Goal: Information Seeking & Learning: Learn about a topic

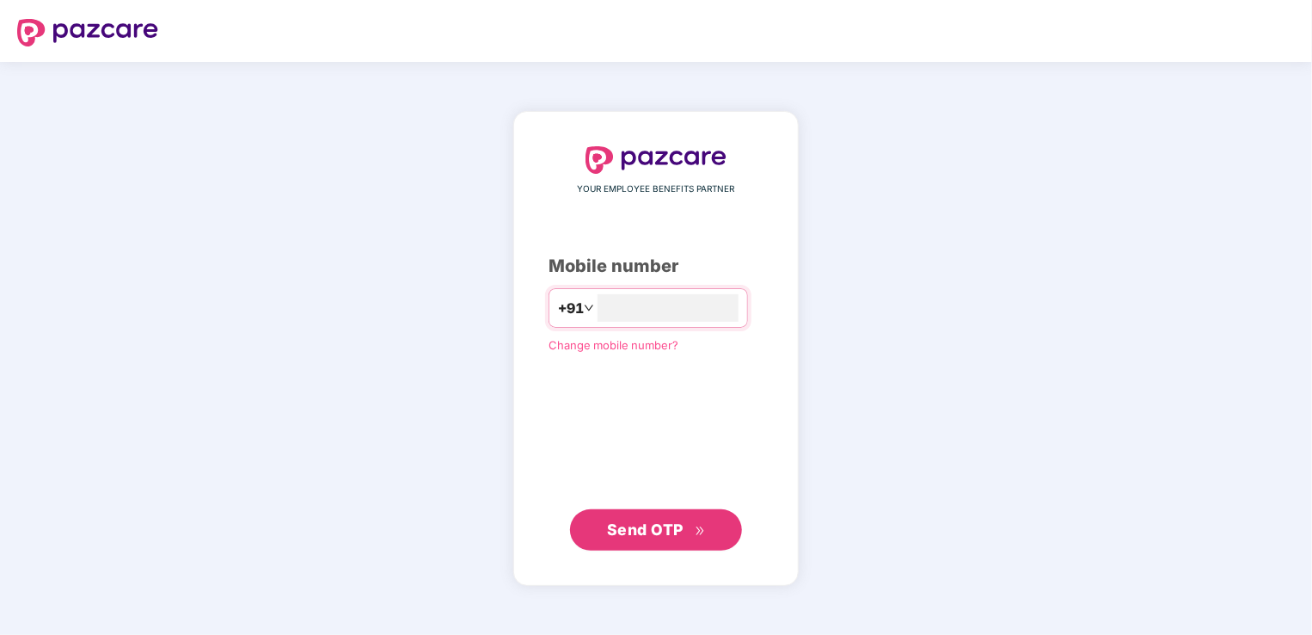
type input "**********"
click at [636, 531] on span "Send OTP" at bounding box center [645, 528] width 77 height 18
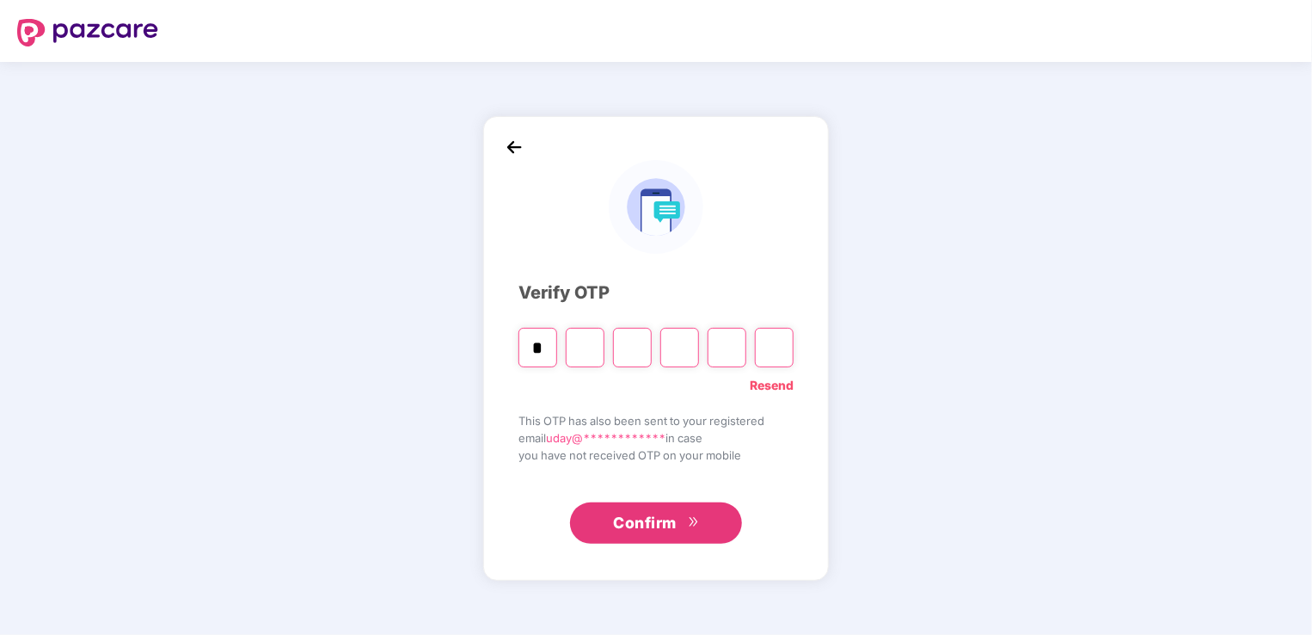
type input "*"
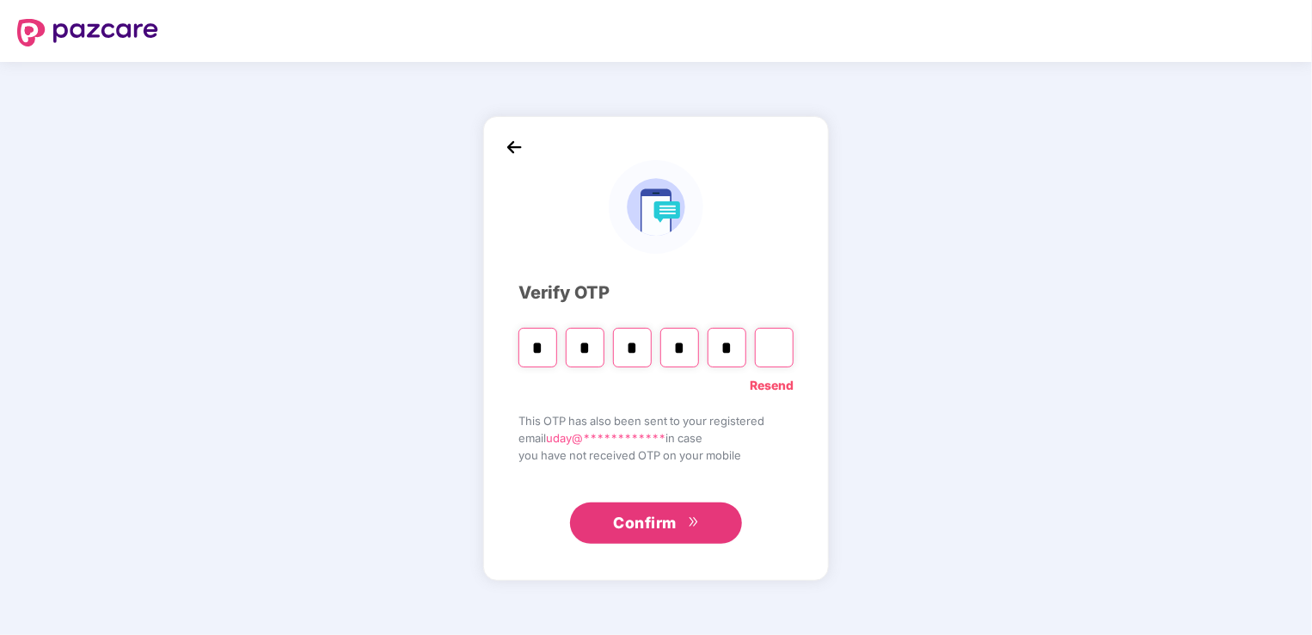
type input "*"
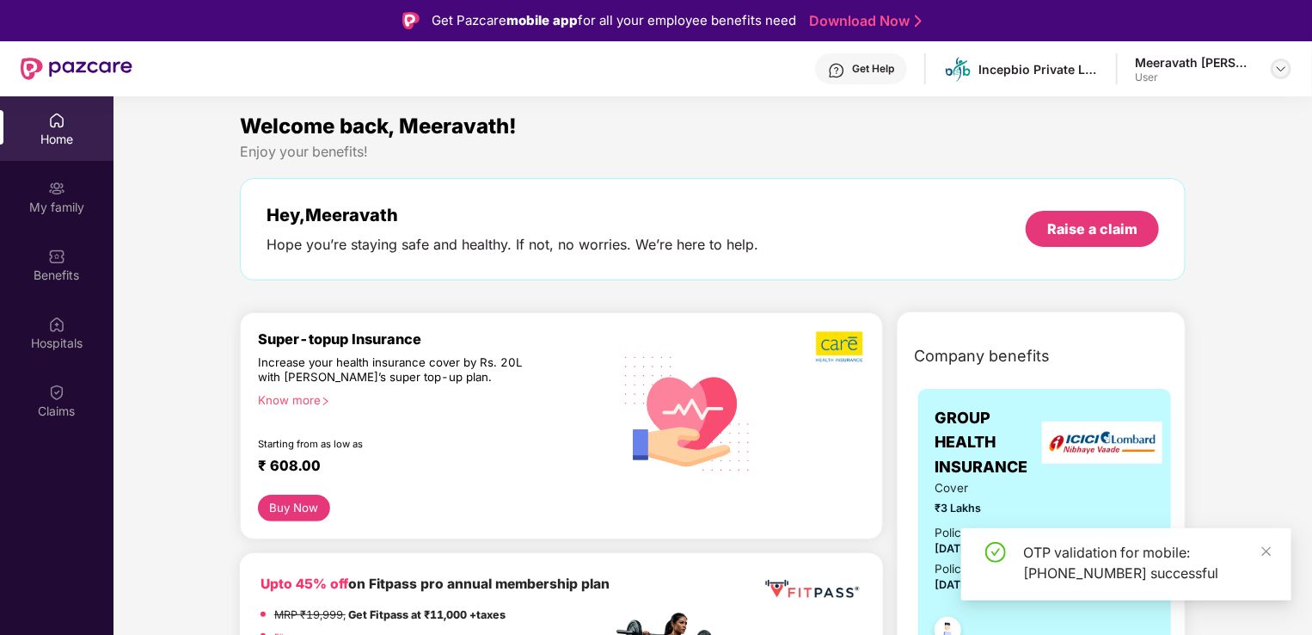
click at [1286, 70] on img at bounding box center [1281, 69] width 14 height 14
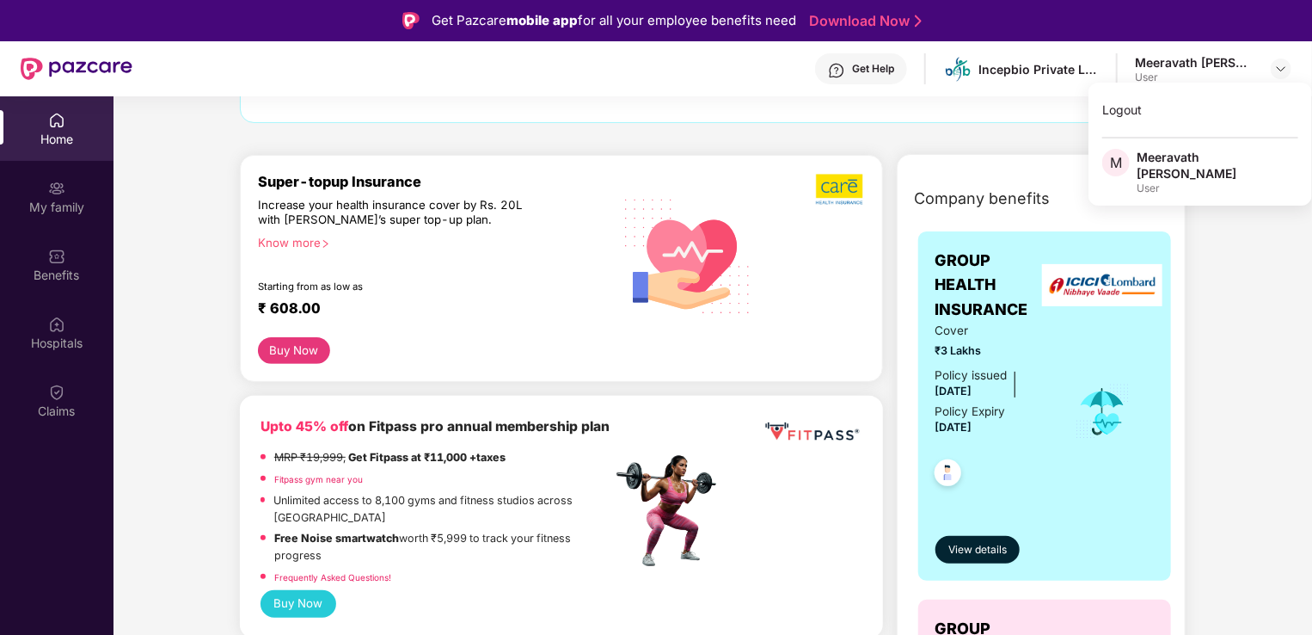
scroll to position [160, 0]
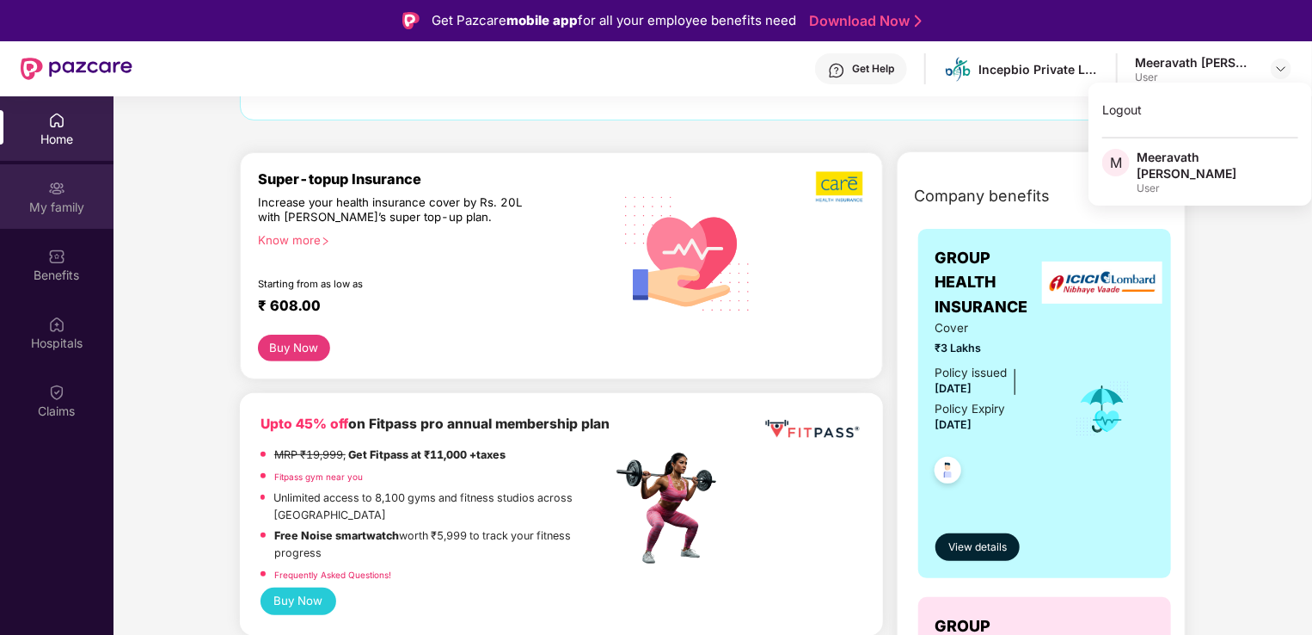
click at [60, 184] on img at bounding box center [56, 188] width 17 height 17
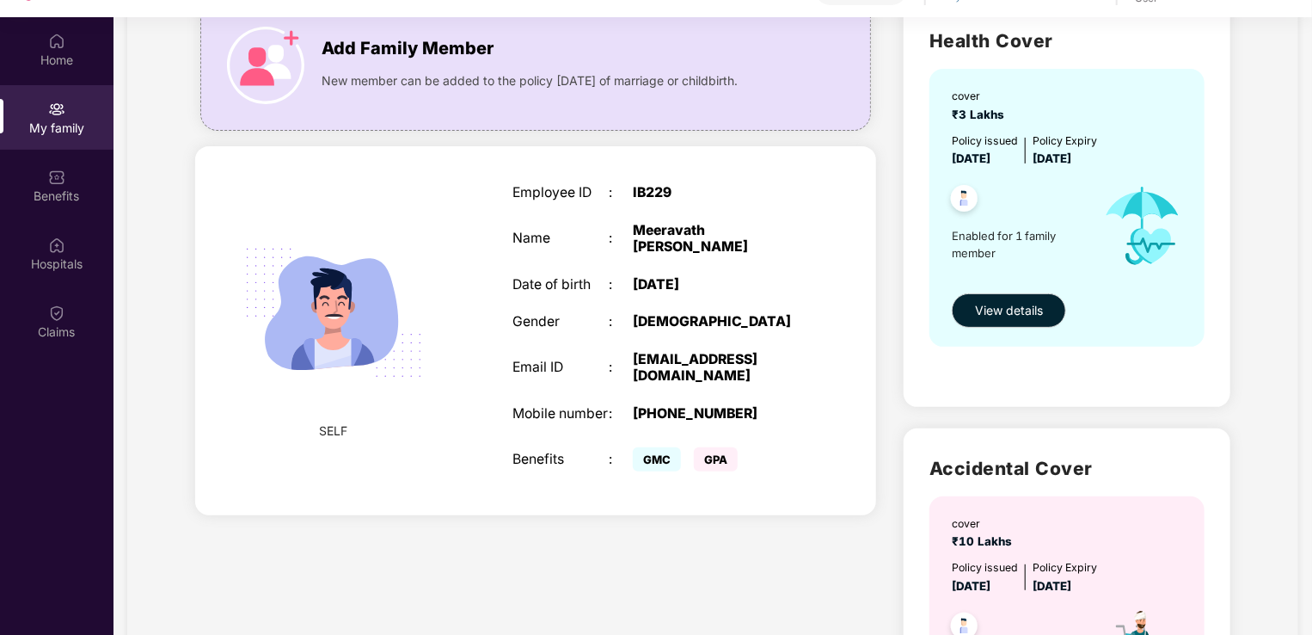
scroll to position [0, 0]
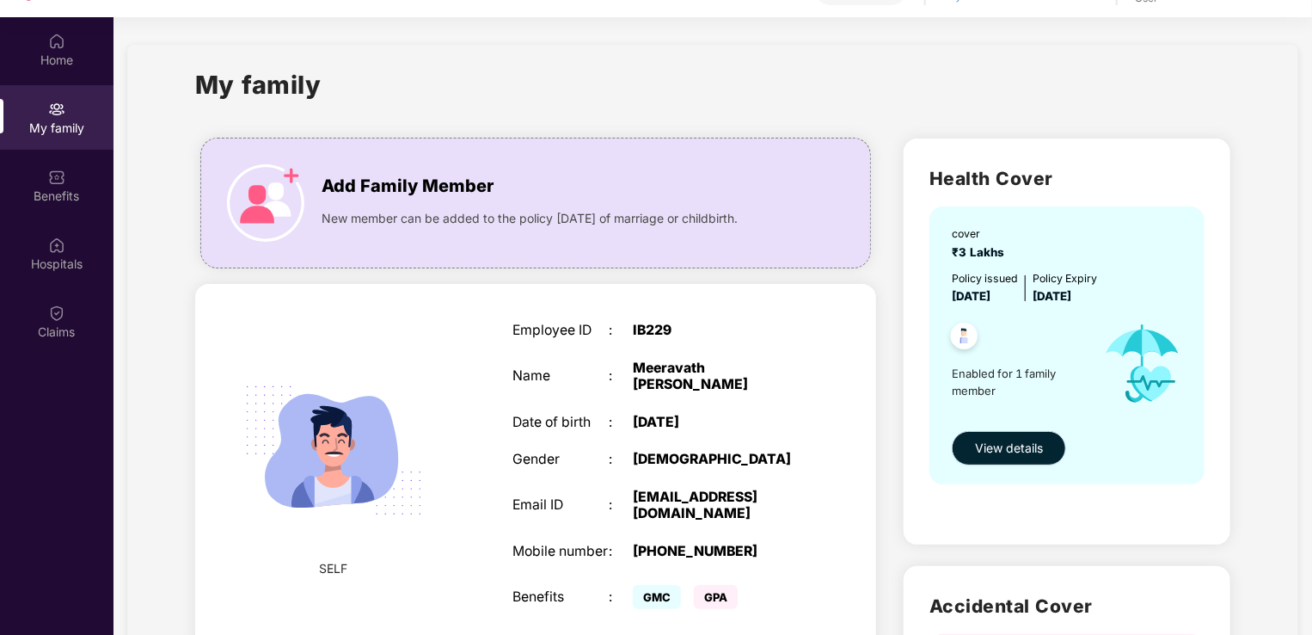
click at [1008, 445] on span "View details" at bounding box center [1009, 448] width 68 height 19
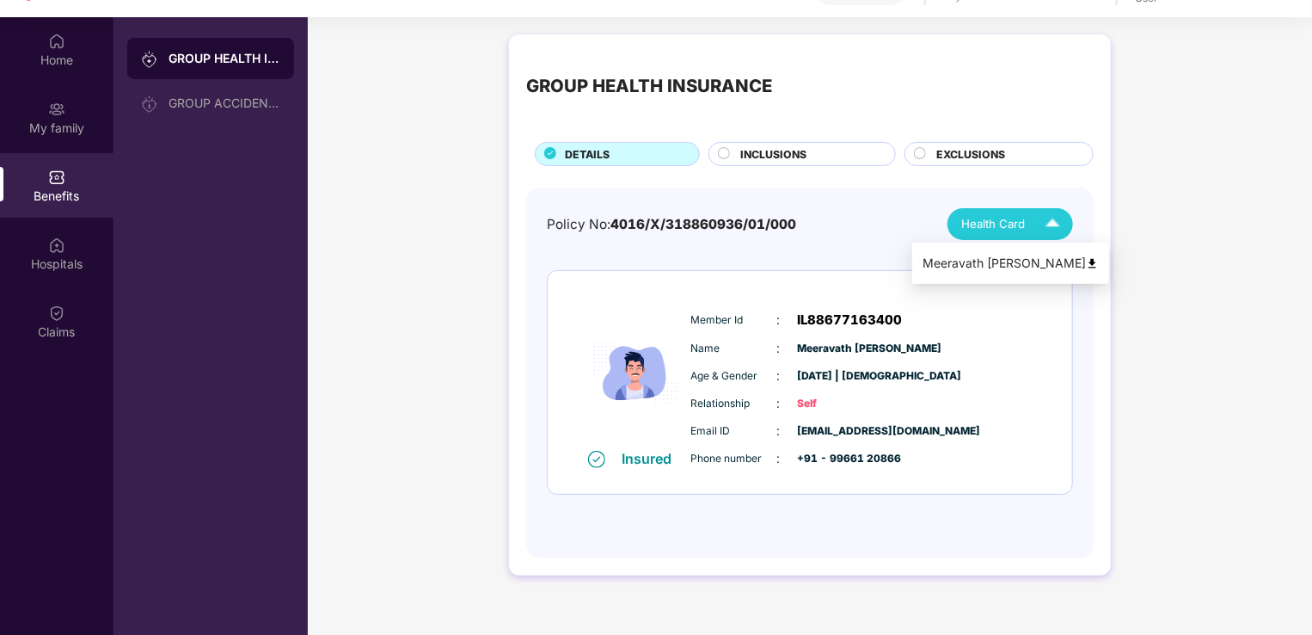
click at [1090, 267] on img at bounding box center [1092, 263] width 13 height 13
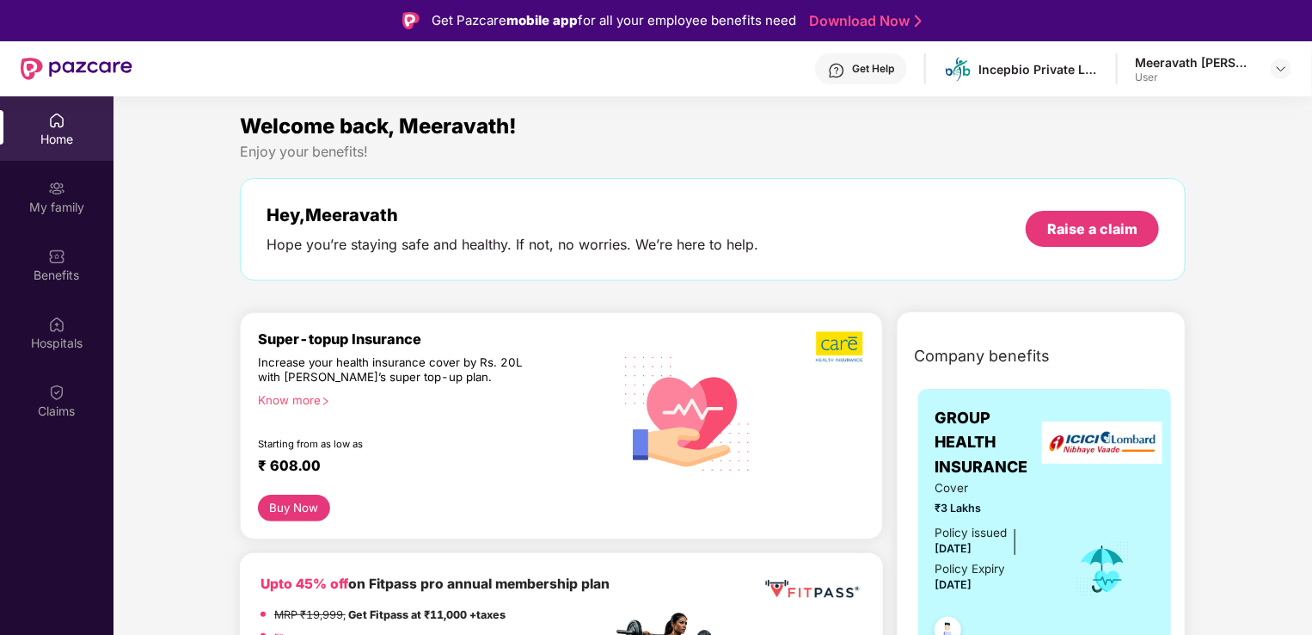
click at [1250, 74] on div "User" at bounding box center [1195, 78] width 120 height 14
click at [1278, 71] on img at bounding box center [1281, 69] width 14 height 14
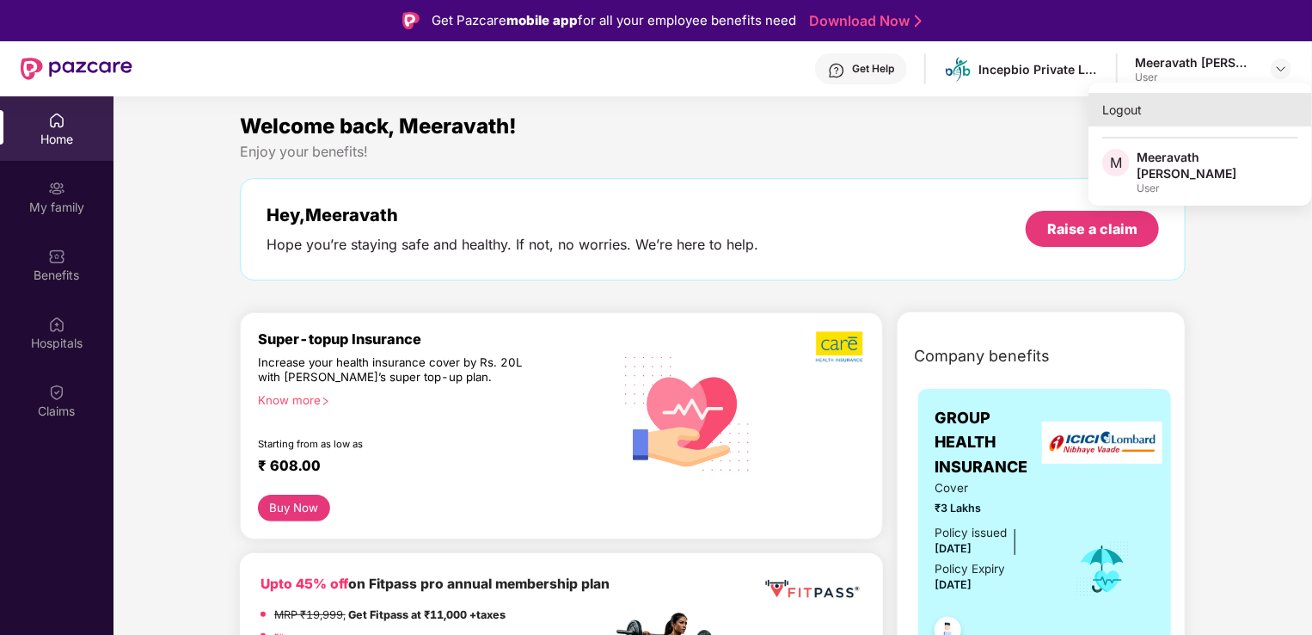
click at [1101, 110] on div "Logout" at bounding box center [1201, 110] width 224 height 34
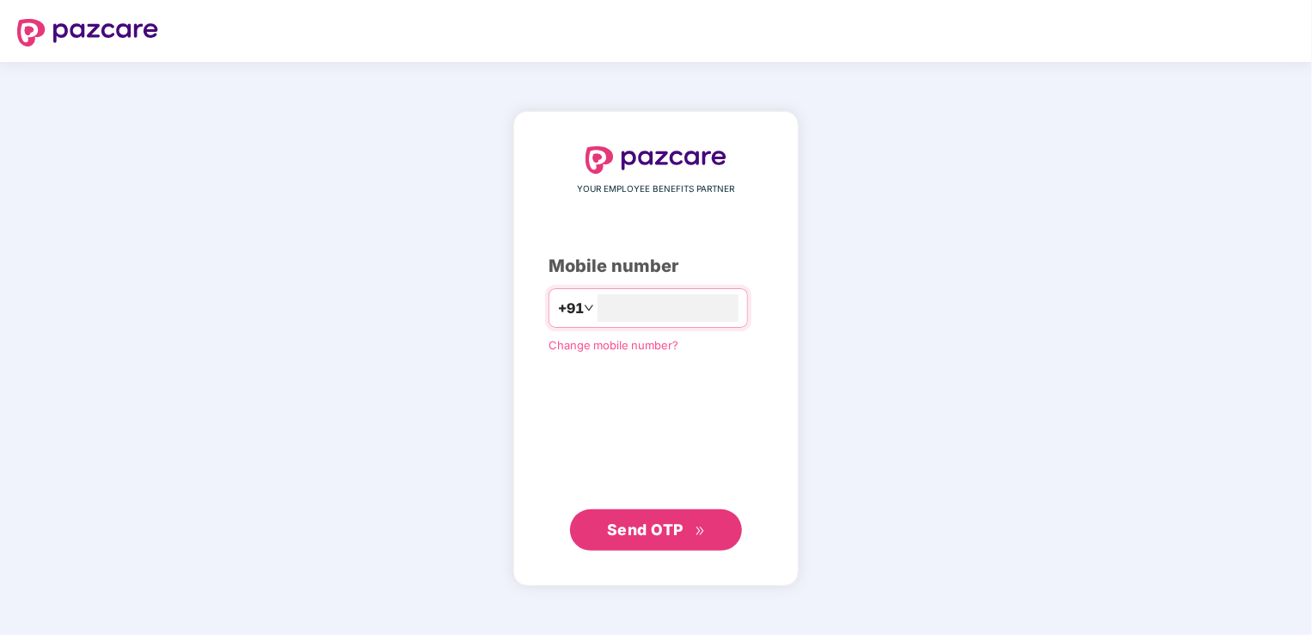
type input "**********"
click at [660, 531] on span "Send OTP" at bounding box center [645, 528] width 77 height 18
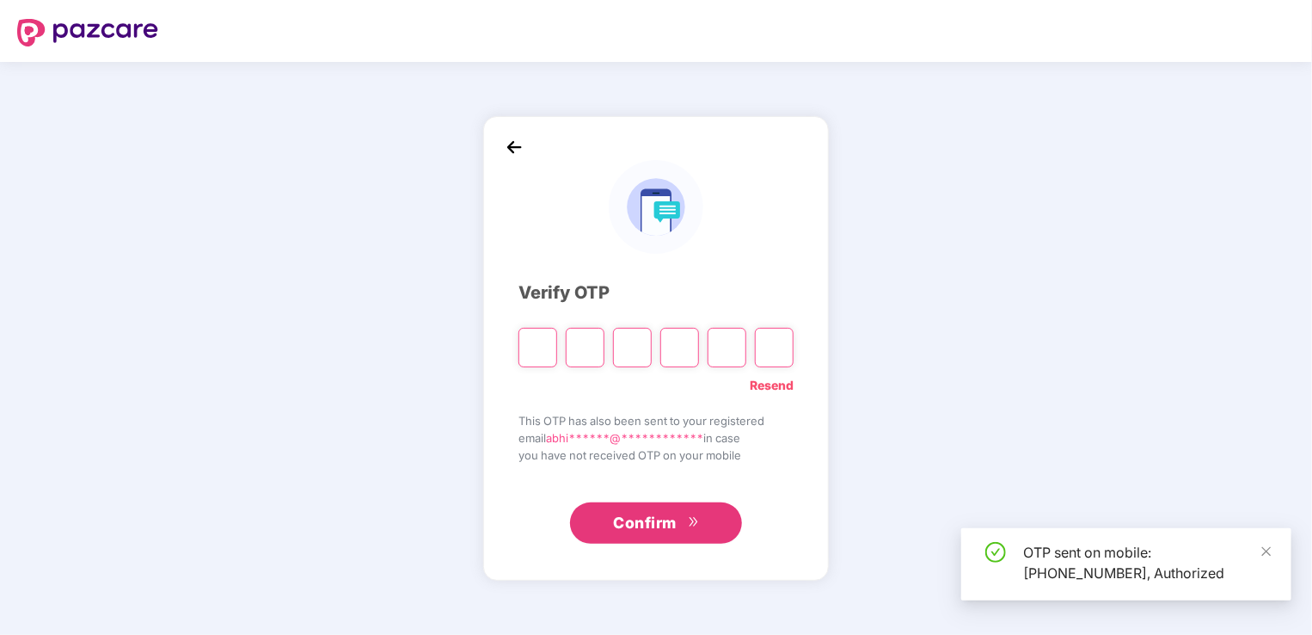
click at [660, 531] on span "Confirm" at bounding box center [645, 523] width 64 height 24
click at [541, 346] on input "Please enter verification code. Digit 1" at bounding box center [538, 348] width 39 height 40
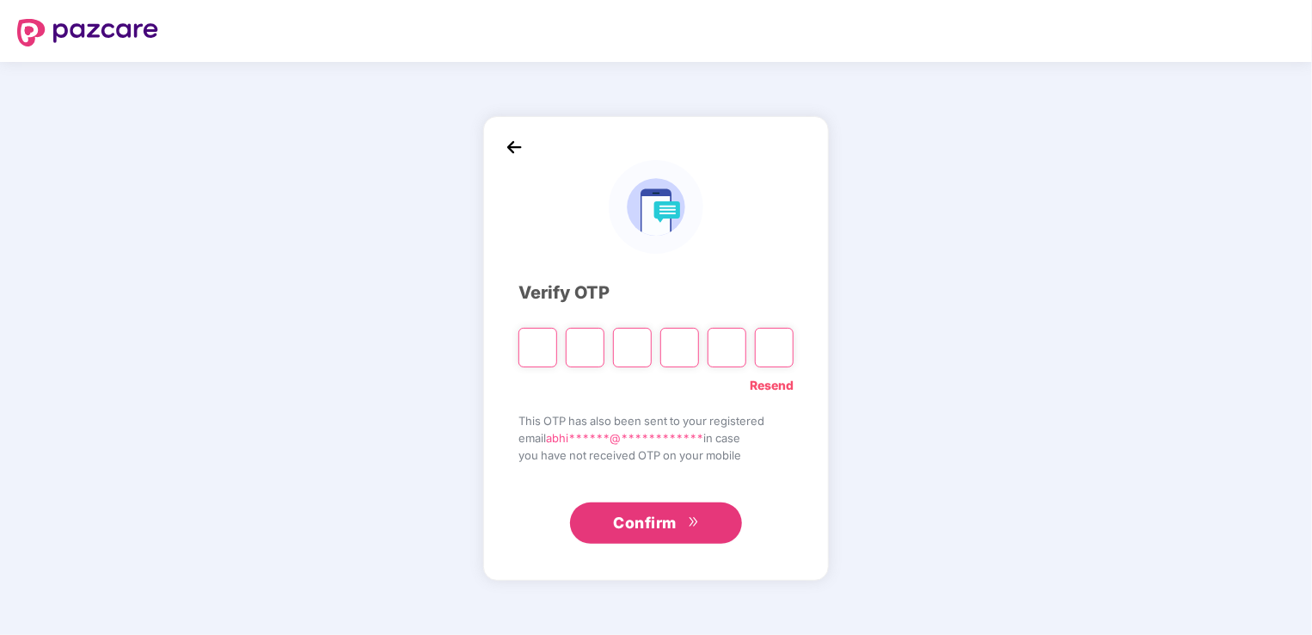
type input "*"
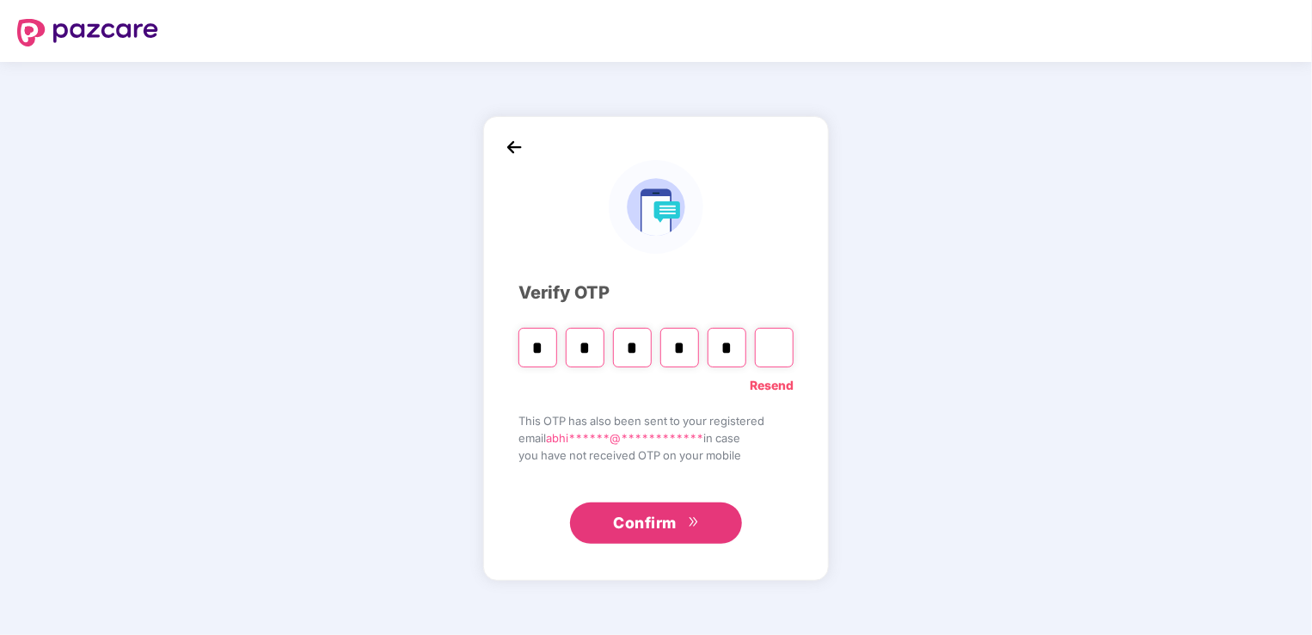
type input "*"
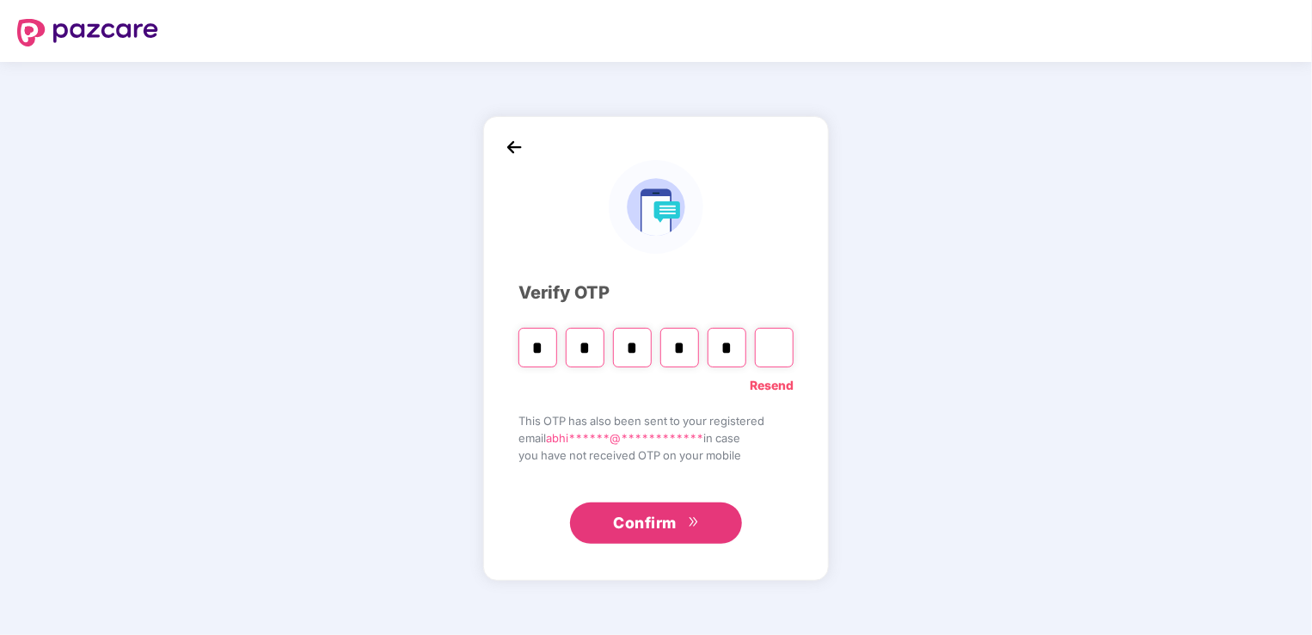
type input "*"
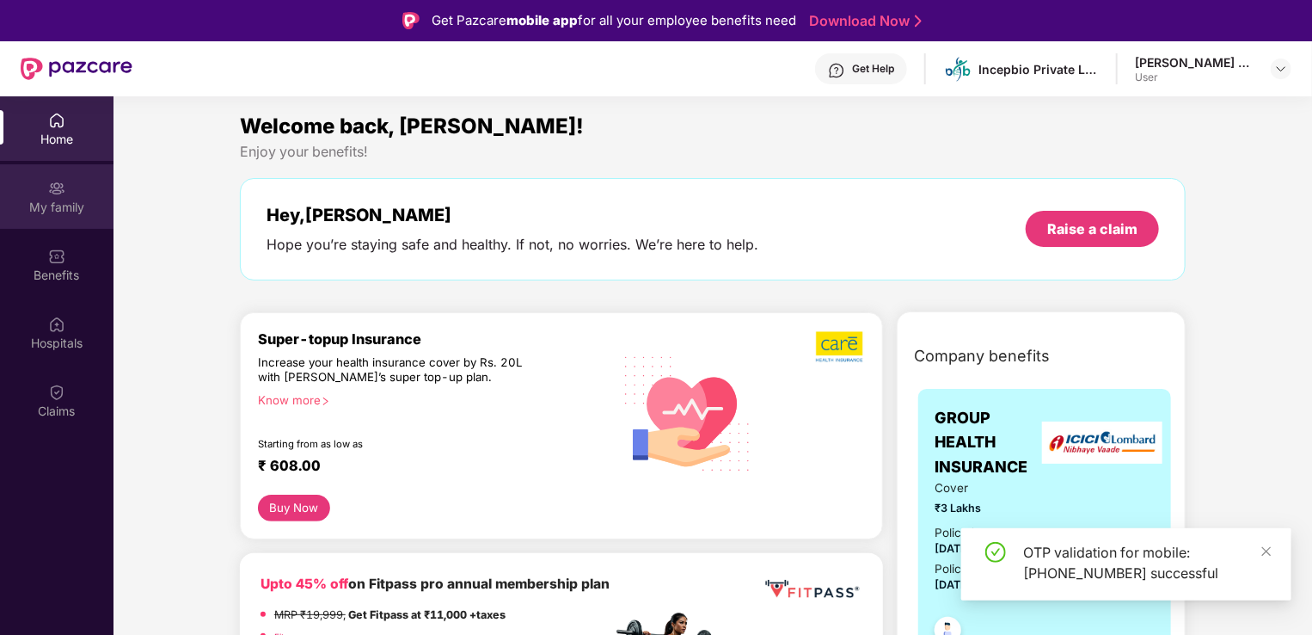
click at [52, 178] on div at bounding box center [56, 186] width 17 height 17
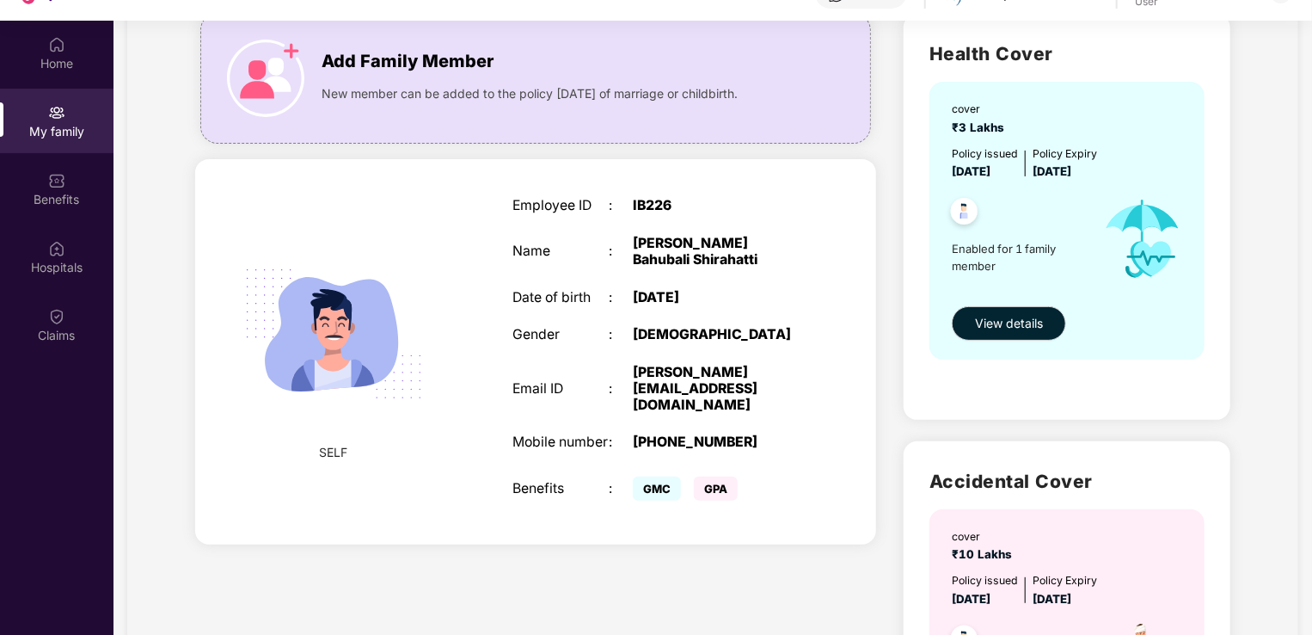
scroll to position [127, 0]
click at [998, 329] on span "View details" at bounding box center [1009, 324] width 68 height 19
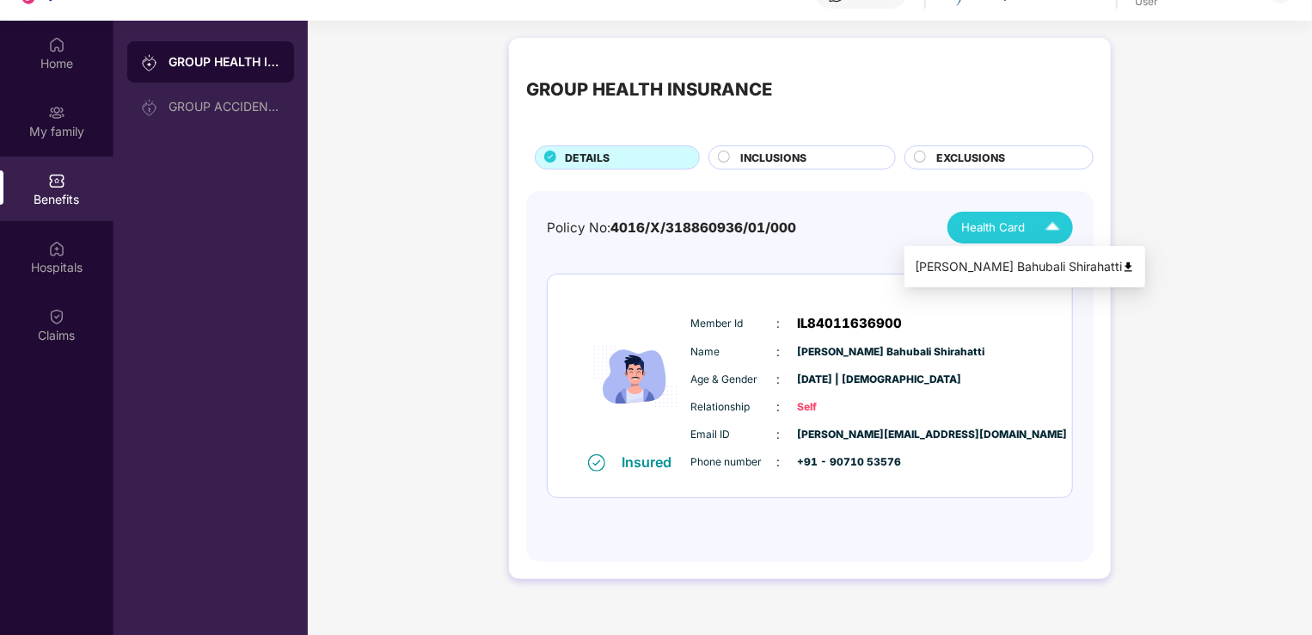
click at [1122, 267] on img at bounding box center [1128, 267] width 13 height 13
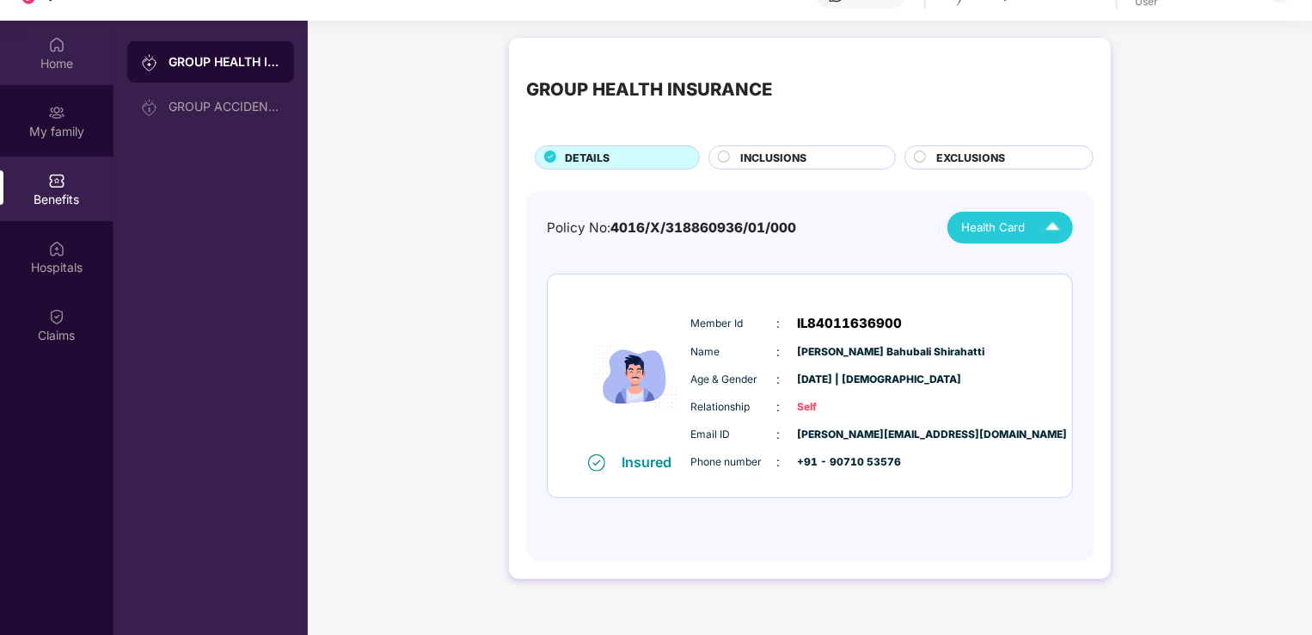
click at [39, 46] on div "Home" at bounding box center [57, 53] width 114 height 64
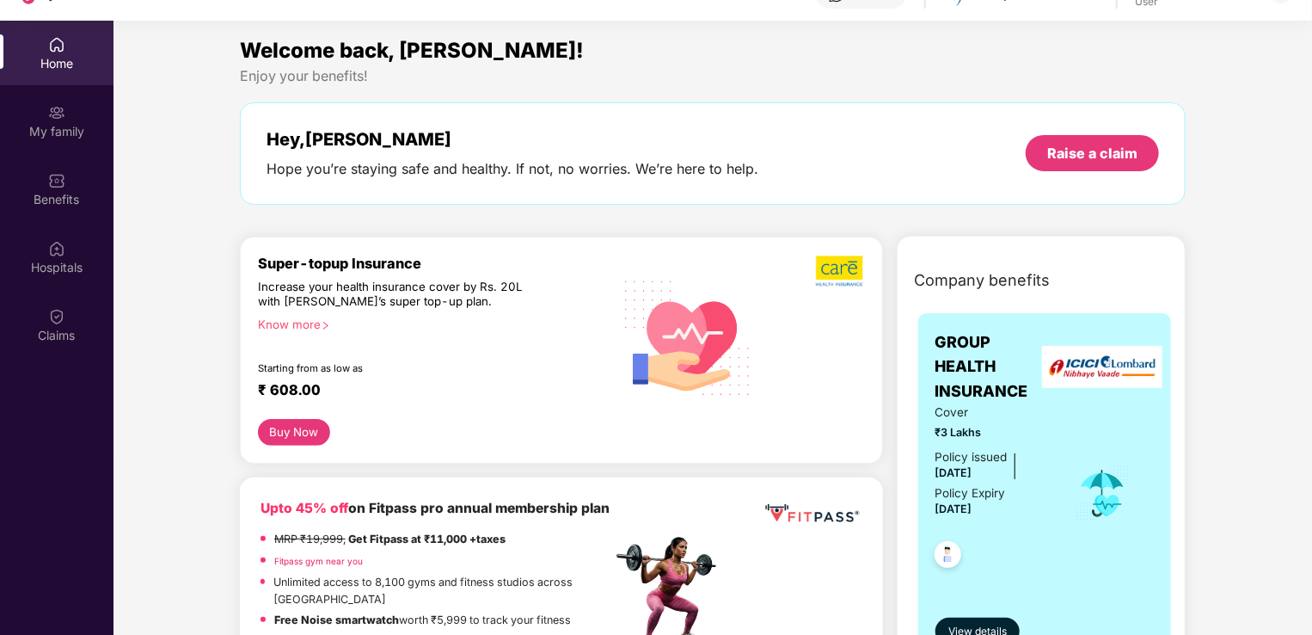
click at [51, 55] on div "Home" at bounding box center [57, 63] width 114 height 17
click at [58, 124] on div "My family" at bounding box center [57, 131] width 114 height 17
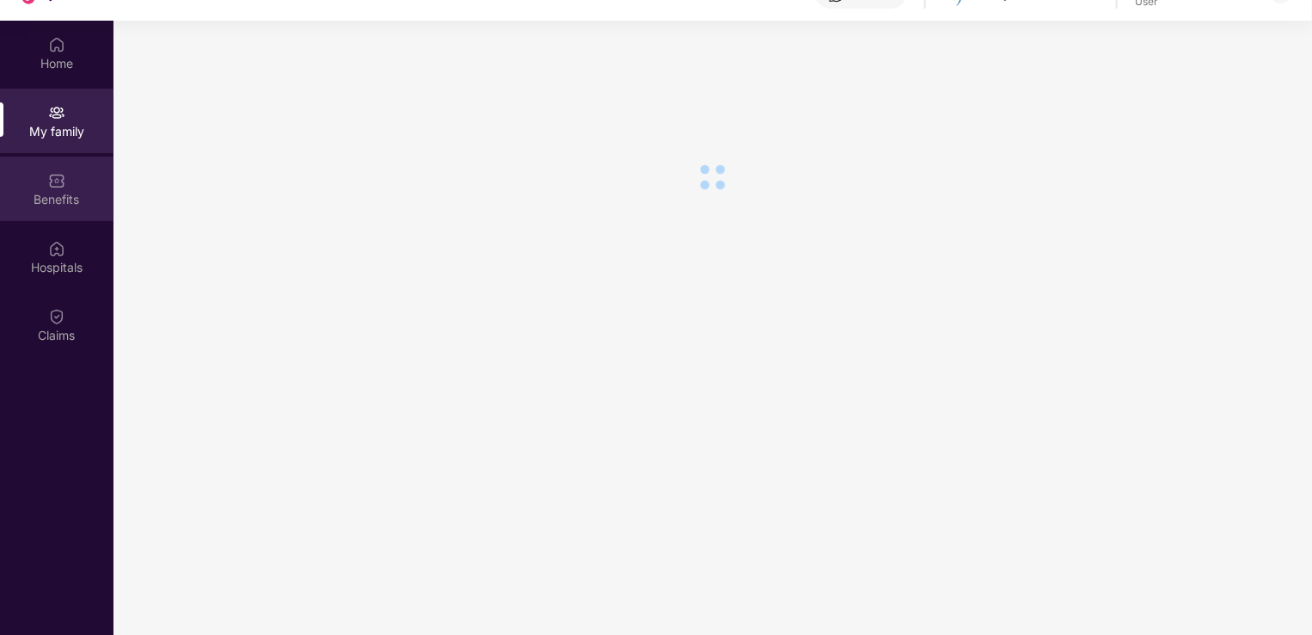
click at [61, 189] on div "Benefits" at bounding box center [57, 189] width 114 height 64
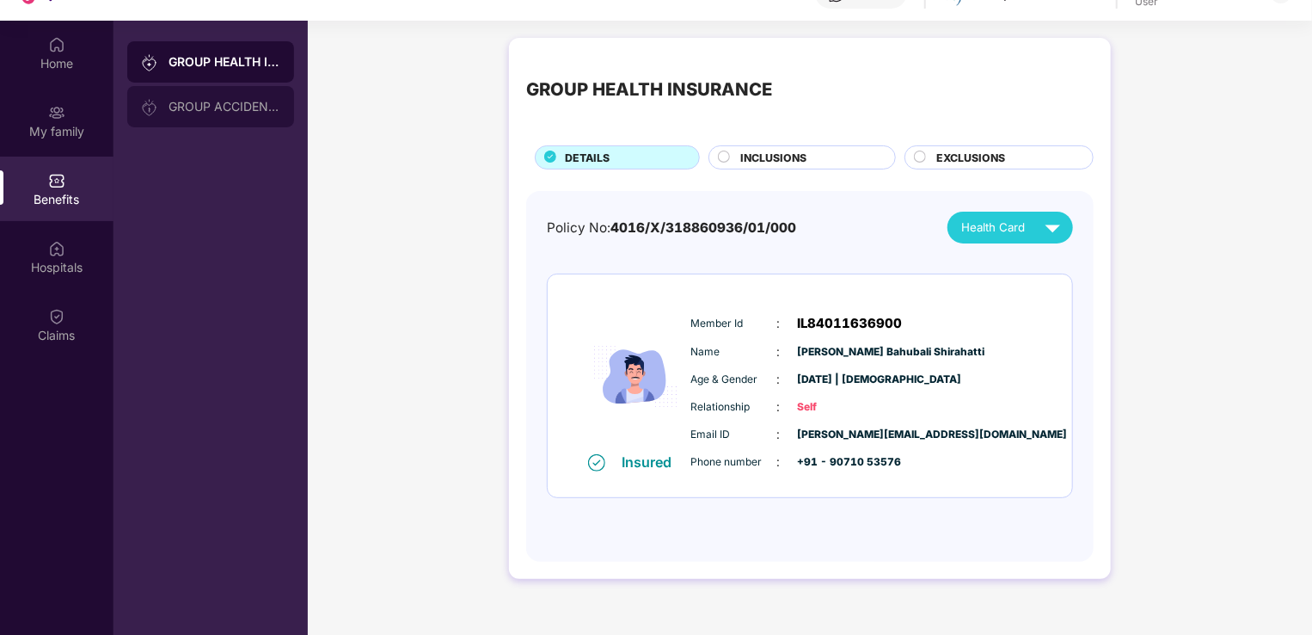
click at [193, 107] on div "GROUP ACCIDENTAL INSURANCE" at bounding box center [225, 107] width 112 height 14
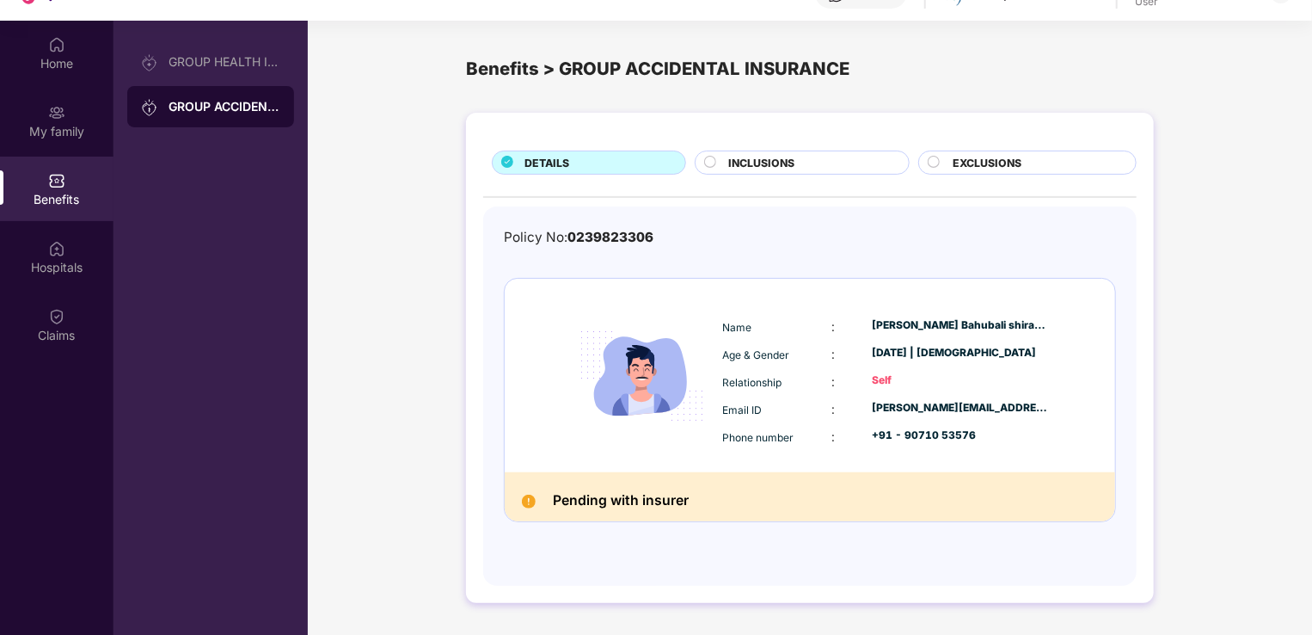
click at [649, 489] on h2 "Pending with insurer" at bounding box center [621, 500] width 136 height 23
click at [954, 162] on span "EXCLUSIONS" at bounding box center [988, 163] width 69 height 16
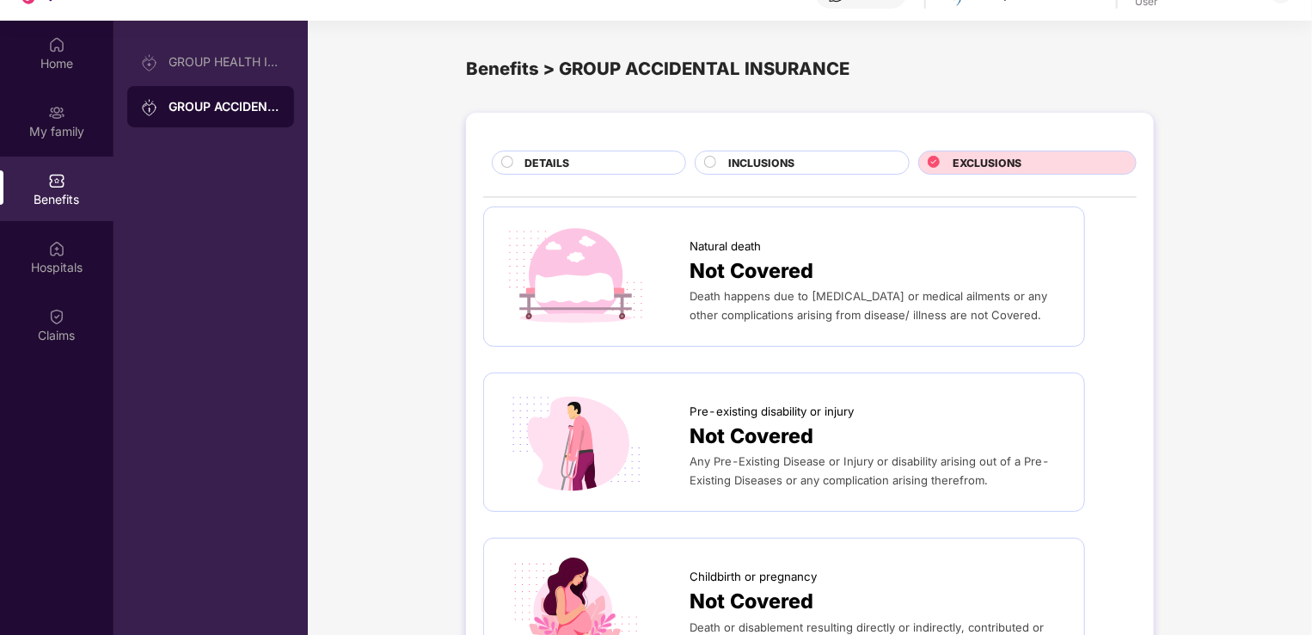
click at [777, 163] on span "INCLUSIONS" at bounding box center [762, 163] width 66 height 16
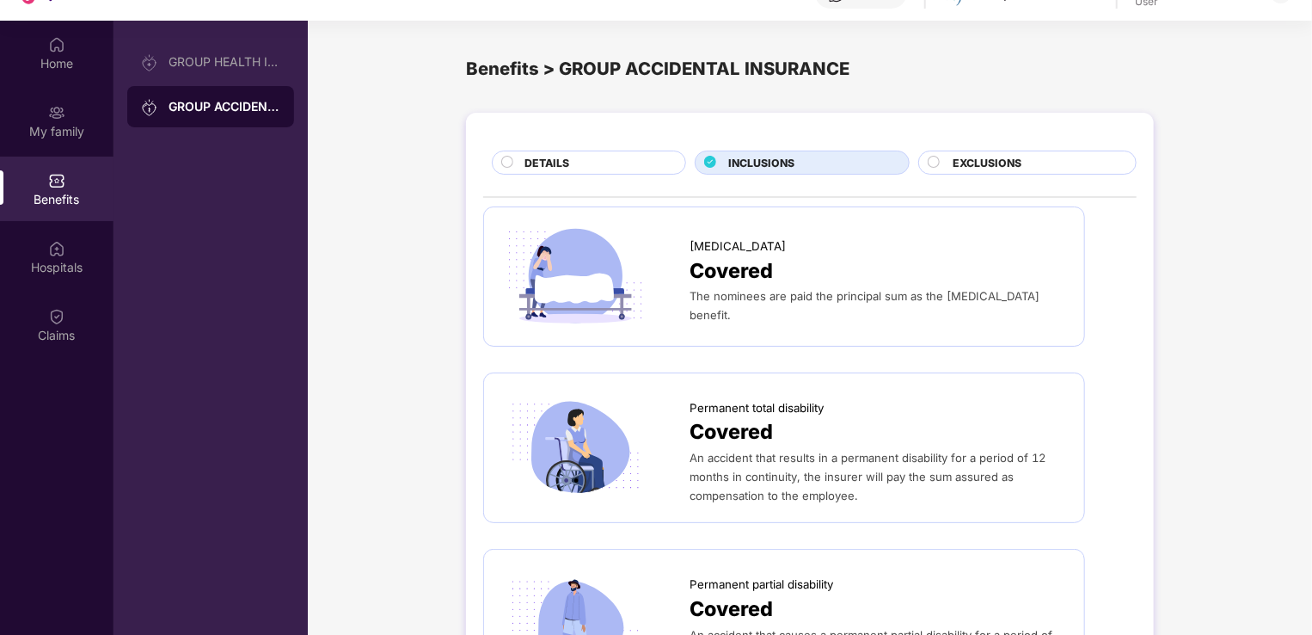
click at [590, 173] on div "DETAILS" at bounding box center [596, 164] width 161 height 19
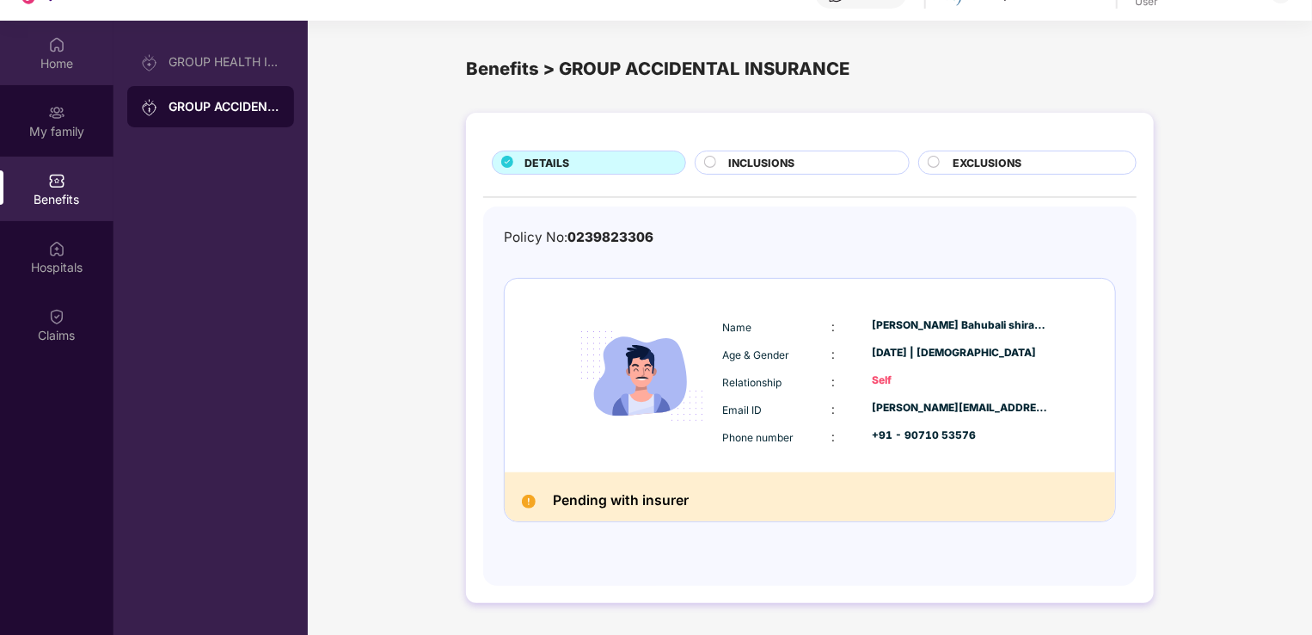
click at [48, 46] on img at bounding box center [56, 44] width 17 height 17
